Goal: Navigation & Orientation: Find specific page/section

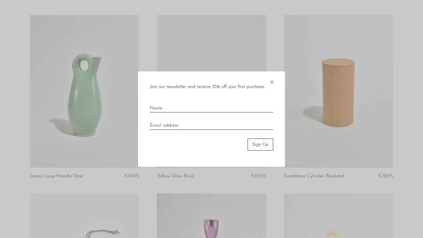
scroll to position [218, 0]
click at [271, 83] on span "×" at bounding box center [272, 81] width 6 height 19
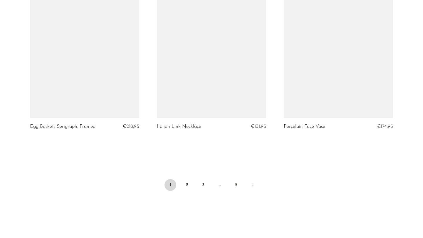
scroll to position [2104, 0]
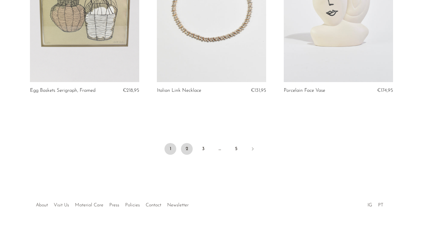
click at [186, 151] on link "2" at bounding box center [187, 149] width 12 height 12
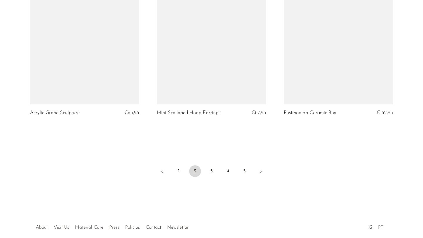
scroll to position [2110, 0]
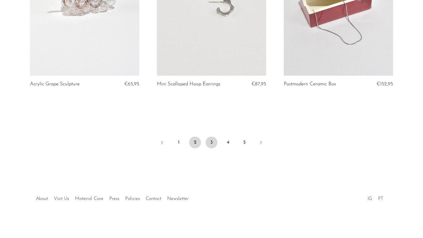
click at [213, 142] on link "3" at bounding box center [212, 143] width 12 height 12
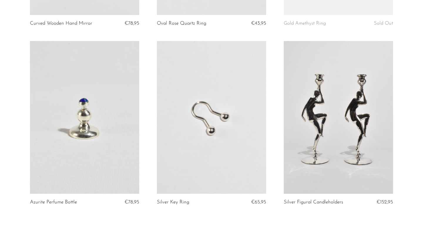
scroll to position [2004, 0]
